Goal: Information Seeking & Learning: Learn about a topic

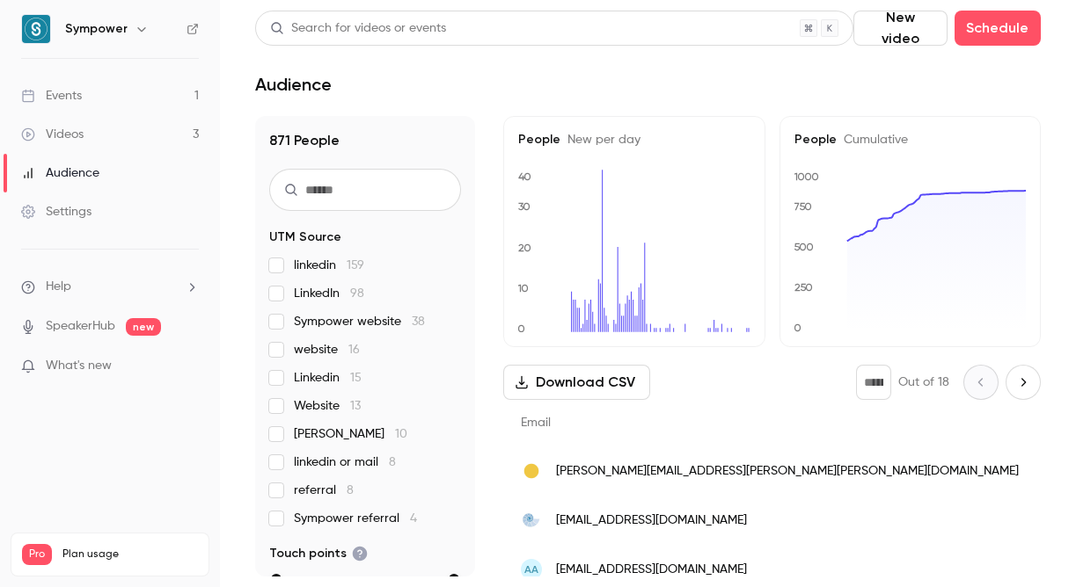
click at [128, 89] on link "Events 1" at bounding box center [110, 96] width 220 height 39
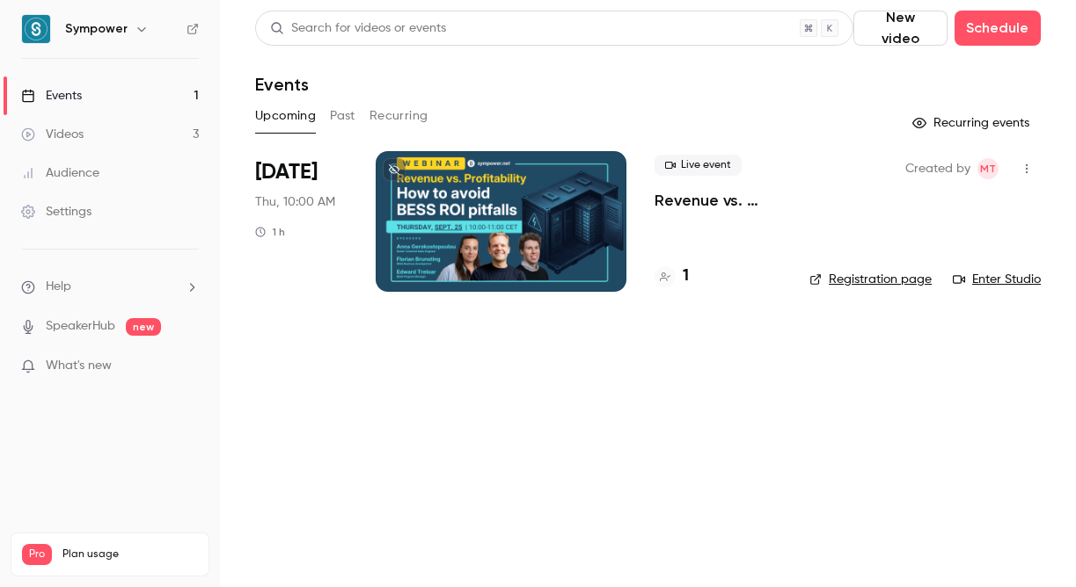
click at [470, 215] on div at bounding box center [501, 221] width 251 height 141
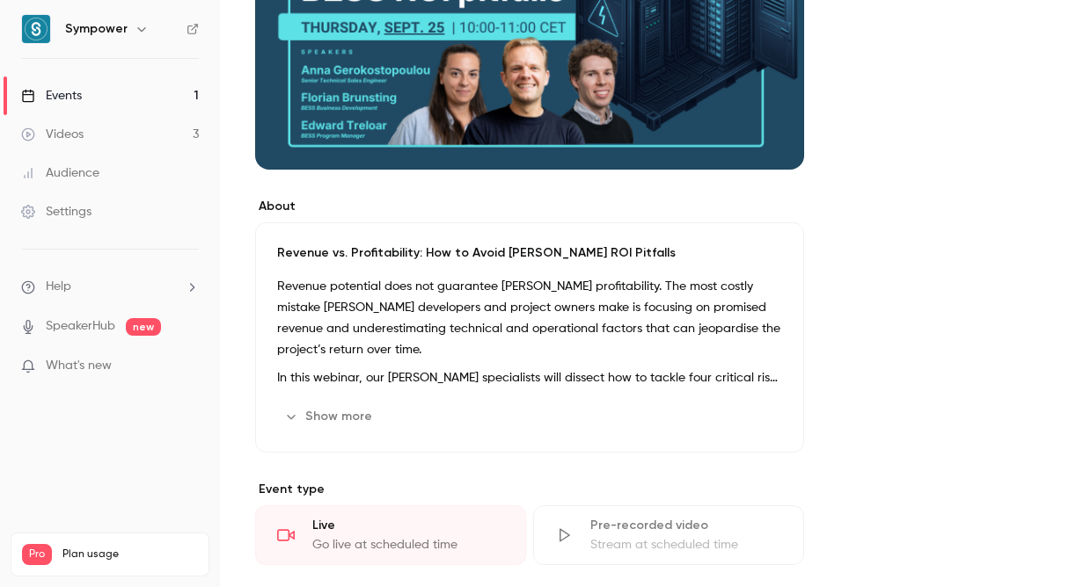
scroll to position [501, 0]
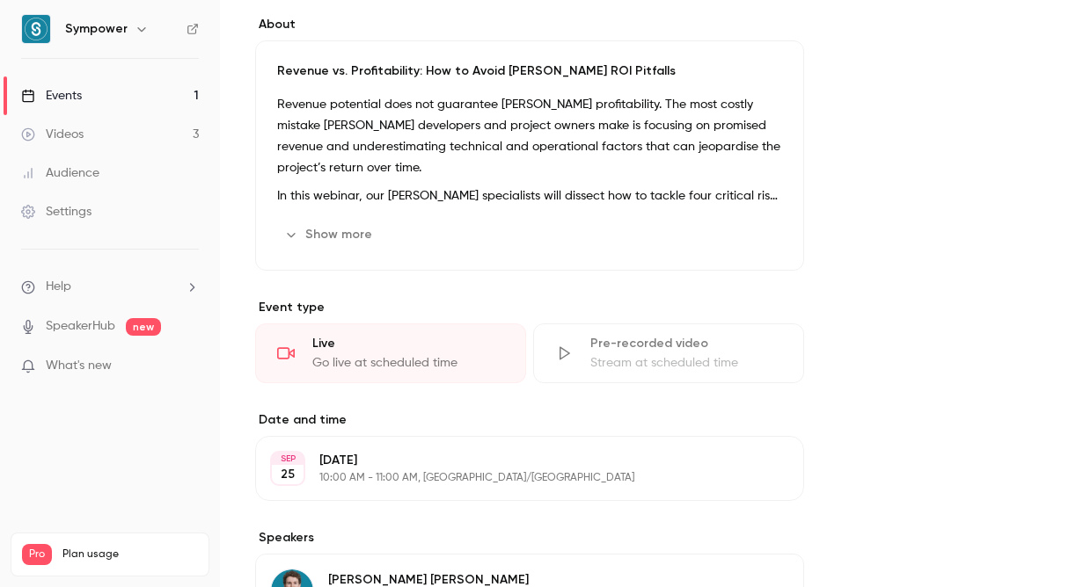
click at [368, 244] on button "Show more" at bounding box center [330, 235] width 106 height 28
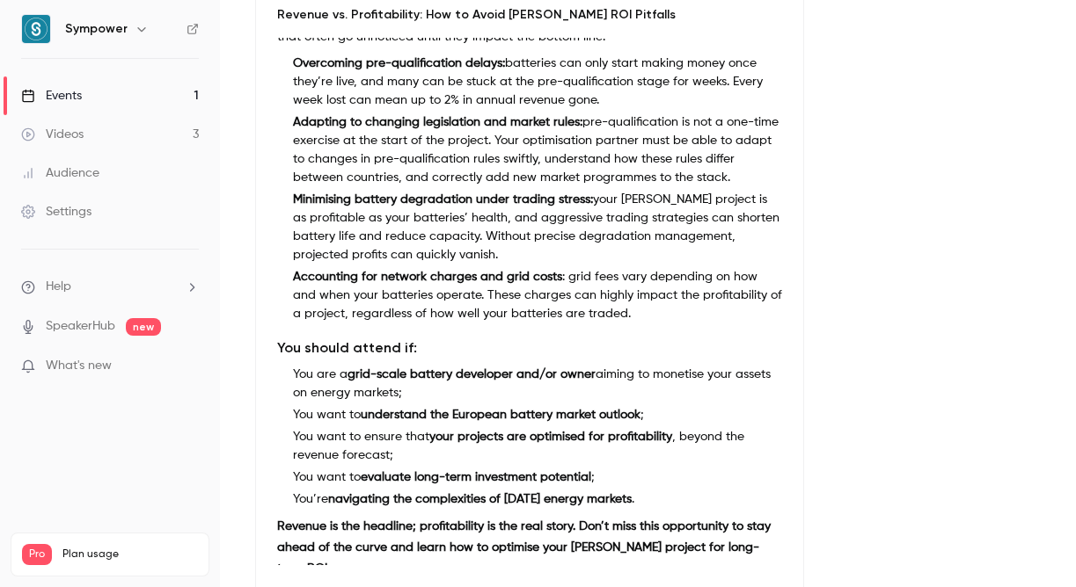
scroll to position [573, 0]
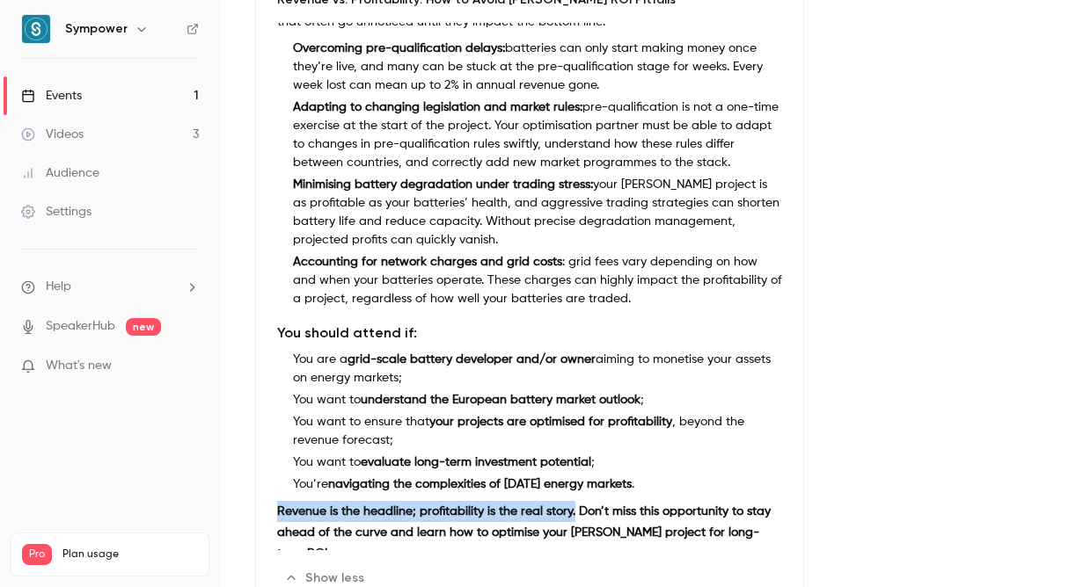
drag, startPoint x: 276, startPoint y: 513, endPoint x: 572, endPoint y: 512, distance: 295.5
click at [572, 512] on div "Revenue vs. Profitability: How to Avoid [PERSON_NAME] ROI Pitfalls Revenue pote…" at bounding box center [529, 292] width 549 height 646
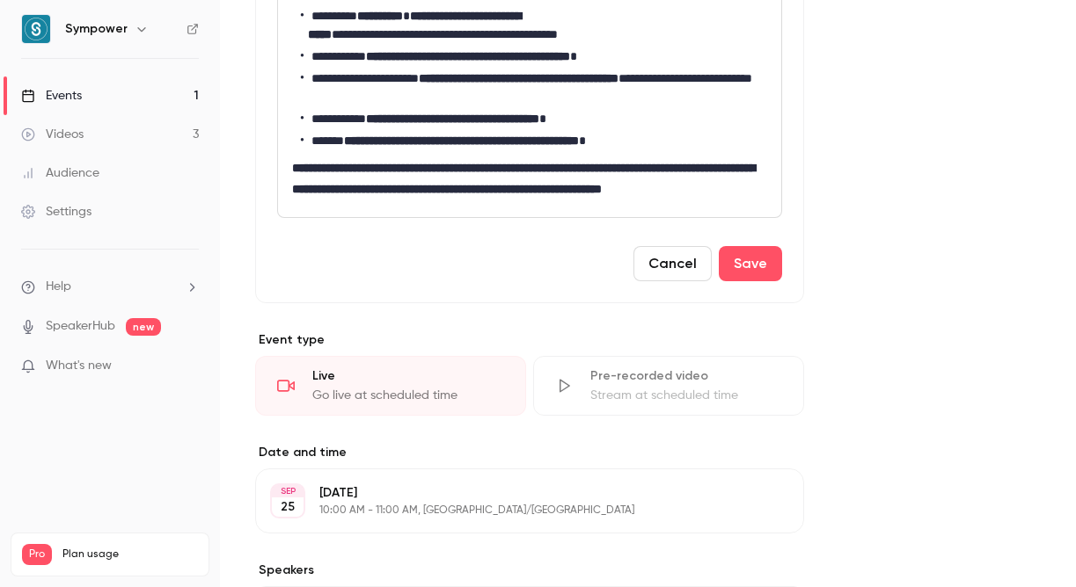
scroll to position [1124, 0]
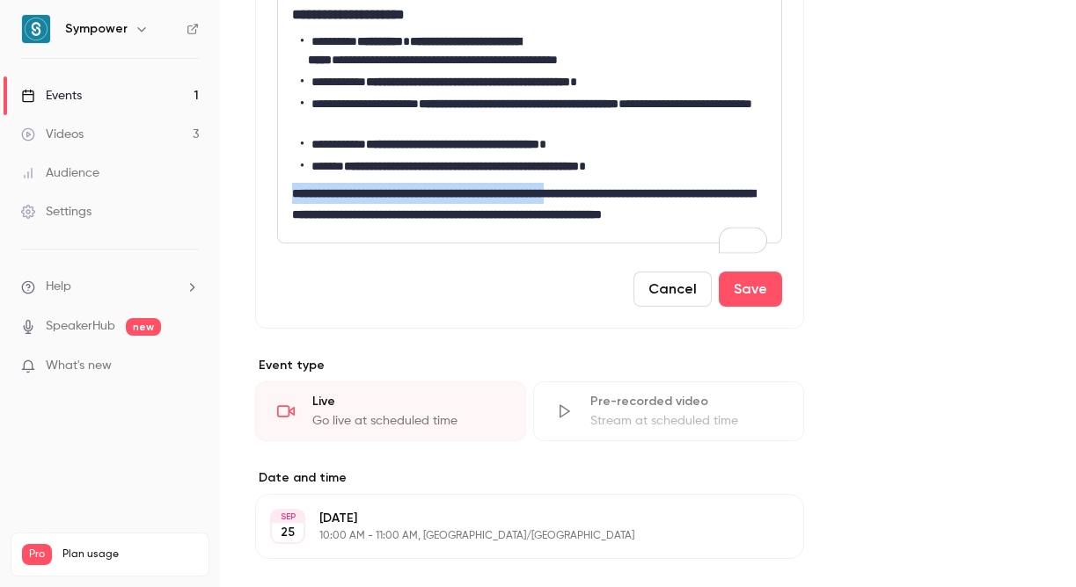
drag, startPoint x: 587, startPoint y: 197, endPoint x: 290, endPoint y: 189, distance: 296.5
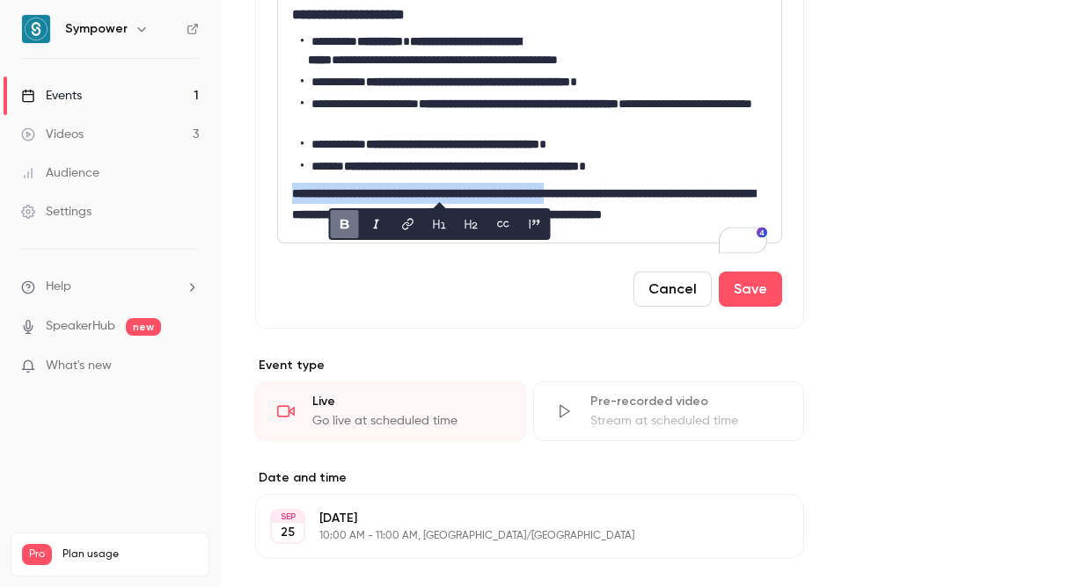
copy strong "**********"
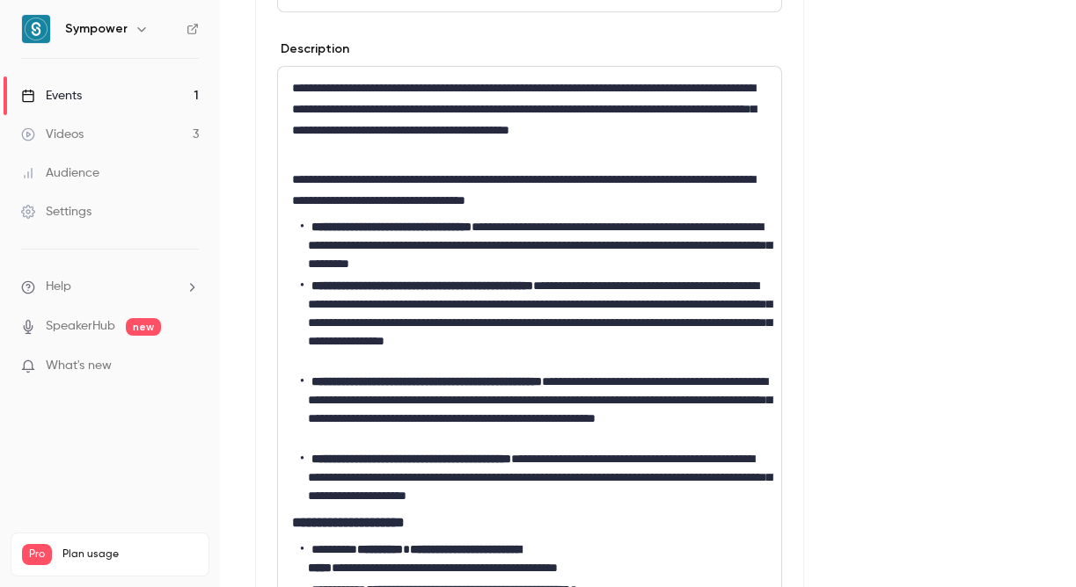
scroll to position [624, 0]
